Goal: Task Accomplishment & Management: Manage account settings

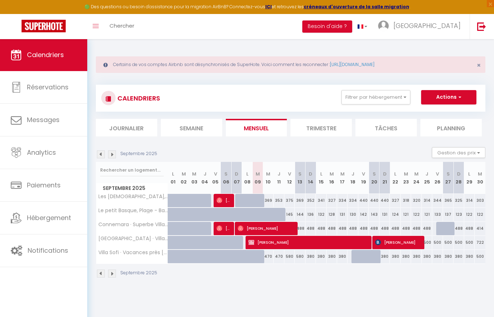
click at [113, 156] on img at bounding box center [112, 154] width 8 height 8
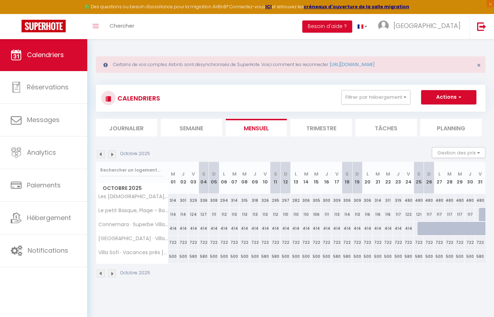
click at [100, 154] on img at bounding box center [101, 154] width 8 height 8
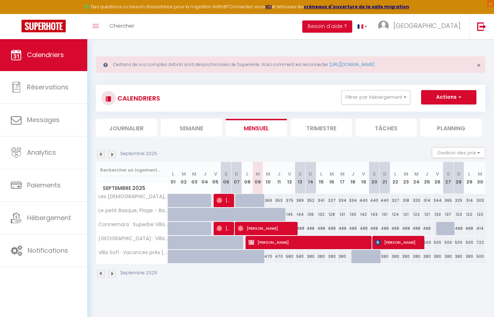
click at [115, 154] on img at bounding box center [112, 154] width 8 height 8
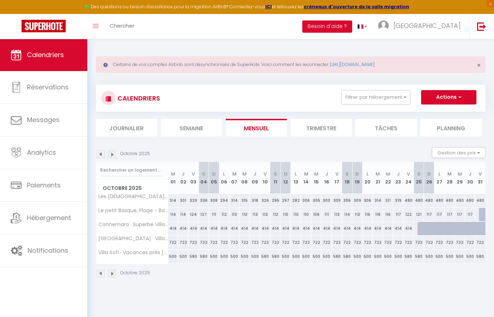
click at [102, 153] on img at bounding box center [101, 154] width 8 height 8
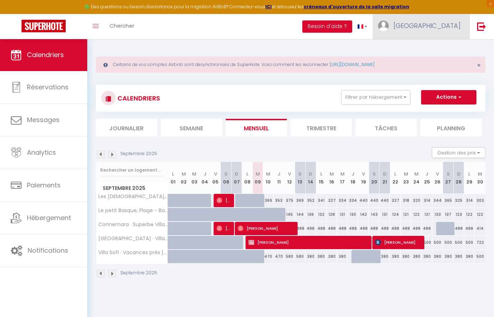
click at [454, 27] on span "[GEOGRAPHIC_DATA]" at bounding box center [426, 25] width 67 height 9
click at [448, 47] on link "Paramètres" at bounding box center [440, 50] width 53 height 12
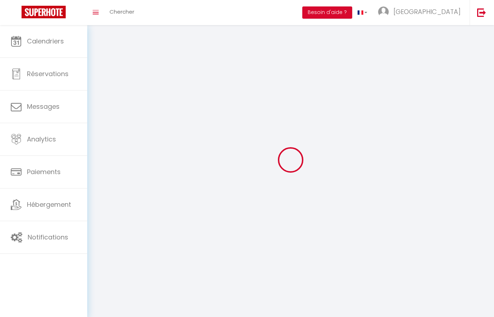
select select
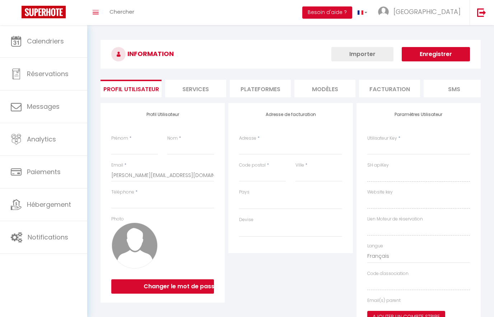
type input "[GEOGRAPHIC_DATA]"
type input "letellier"
type input "0607153641"
type input "[STREET_ADDRESS]"
type input "75015"
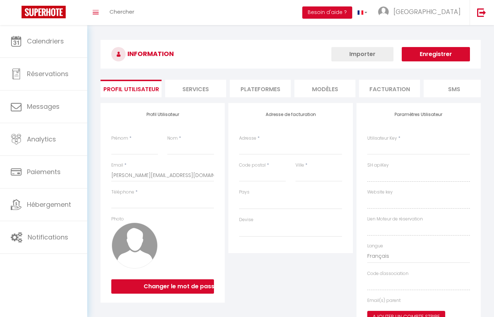
type input "[GEOGRAPHIC_DATA]"
select select "28"
type input "Go5ZXFq33o0vyKZpZ5LMoVpEn"
type input "B1i0haV6B7f7Q0hIPipHNSo7G"
type input "[URL][DOMAIN_NAME]"
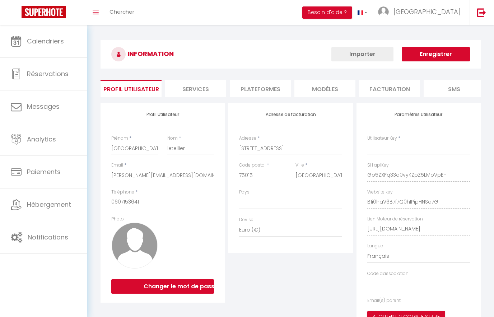
type input "Go5ZXFq33o0vyKZpZ5LMoVpEn"
type input "B1i0haV6B7f7Q0hIPipHNSo7G"
type input "[URL][DOMAIN_NAME]"
select select "fr"
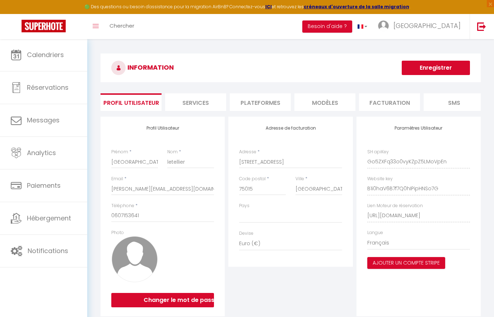
click at [254, 89] on div "INFORMATION Enregistrer Profil Utilisateur Services Plateformes MODÈLES Factura…" at bounding box center [291, 185] width 380 height 265
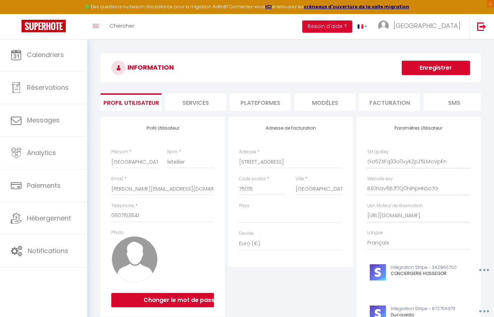
click at [272, 100] on li "Plateformes" at bounding box center [260, 102] width 61 height 18
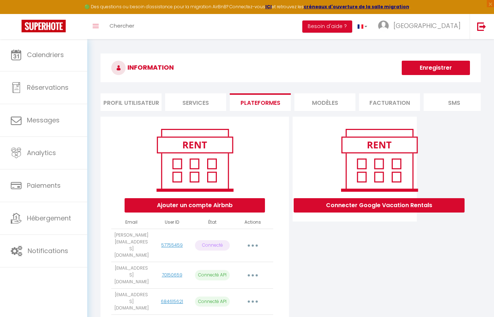
click at [276, 104] on li "Plateformes" at bounding box center [260, 102] width 61 height 18
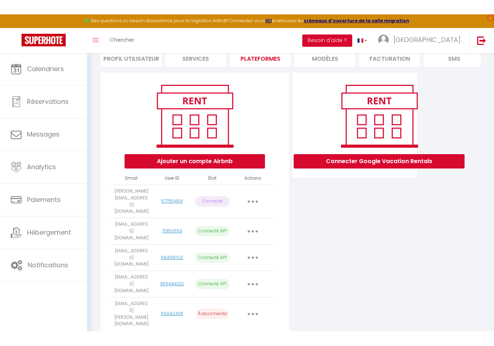
scroll to position [29, 0]
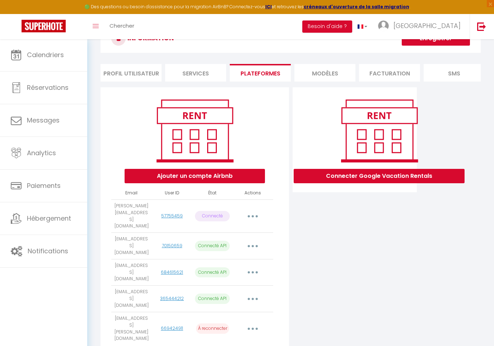
click at [257, 317] on button "button" at bounding box center [253, 328] width 20 height 11
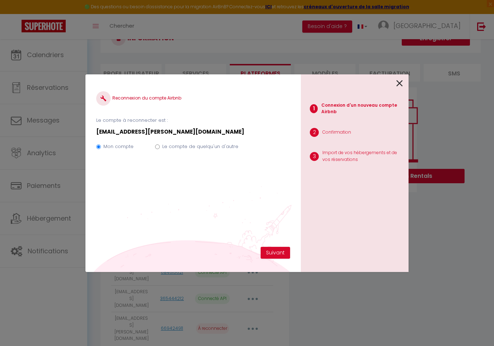
click at [162, 145] on label "Le compte de quelqu'un d'autre" at bounding box center [200, 146] width 76 height 7
click at [160, 145] on input "Le compte de quelqu'un d'autre" at bounding box center [157, 146] width 5 height 5
radio input "true"
radio input "false"
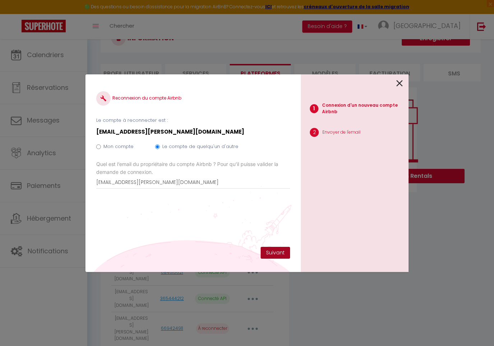
click at [279, 248] on button "Suivant" at bounding box center [275, 253] width 29 height 12
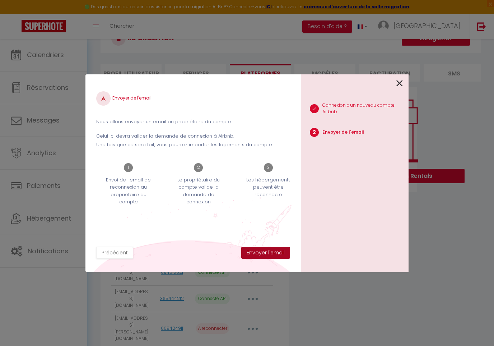
click at [275, 253] on button "Envoyer l'email" at bounding box center [265, 253] width 49 height 12
